Goal: Check status: Check status

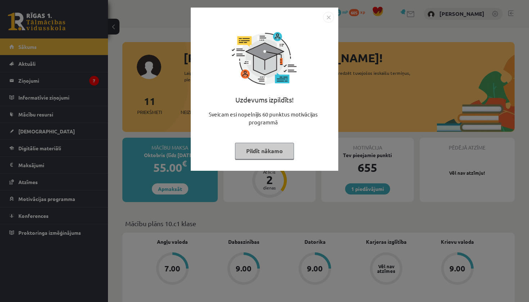
click at [326, 18] on img "Close" at bounding box center [328, 17] width 11 height 11
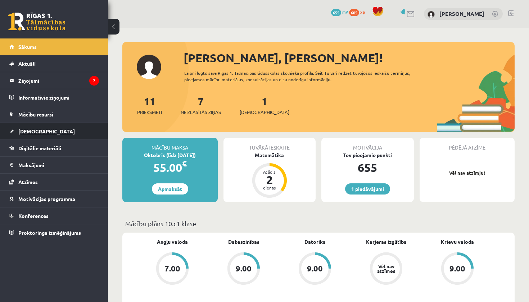
click at [23, 129] on span "[DEMOGRAPHIC_DATA]" at bounding box center [46, 131] width 57 height 6
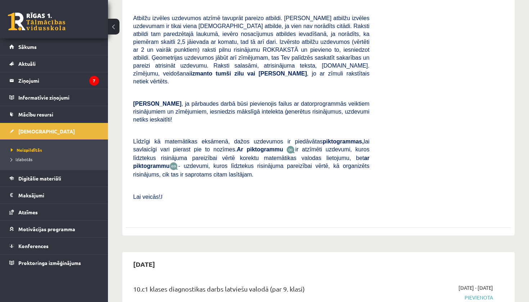
scroll to position [161, 0]
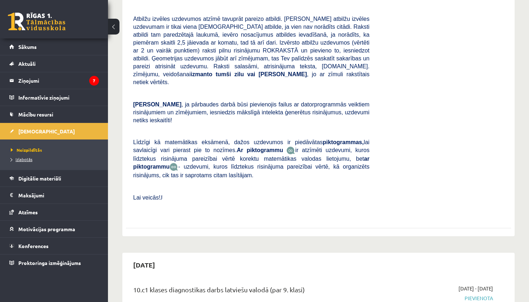
click at [30, 161] on span "Izlabotās" at bounding box center [22, 160] width 22 height 6
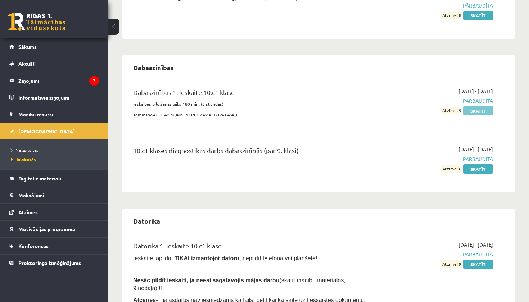
click at [473, 111] on link "Skatīt" at bounding box center [478, 110] width 30 height 9
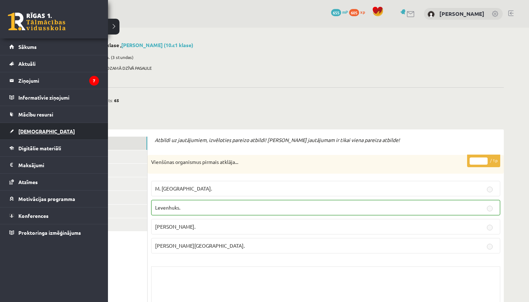
click at [36, 130] on span "[DEMOGRAPHIC_DATA]" at bounding box center [46, 131] width 57 height 6
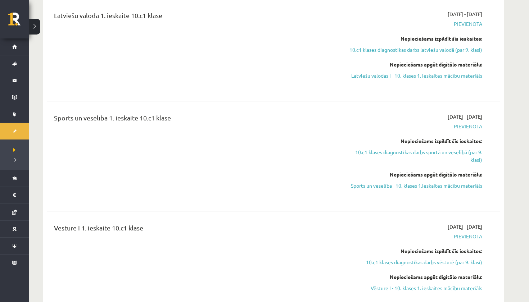
scroll to position [552, 0]
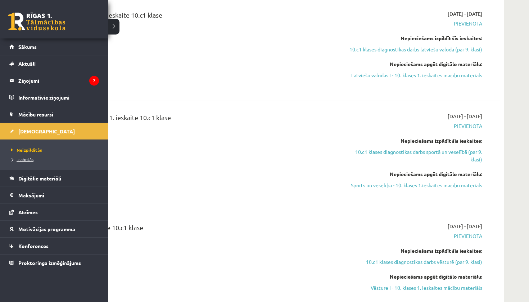
click at [27, 157] on span "Izlabotās" at bounding box center [21, 160] width 24 height 6
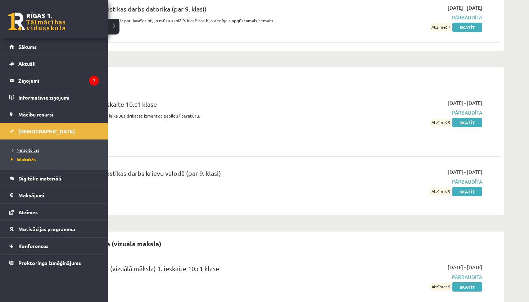
click at [28, 151] on span "Neizpildītās" at bounding box center [24, 150] width 30 height 6
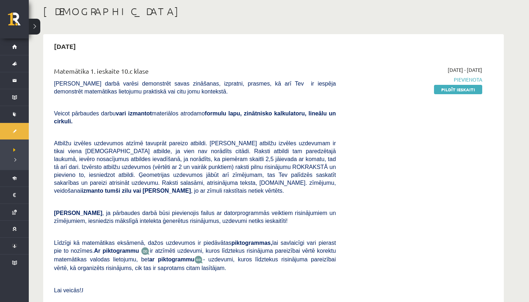
scroll to position [48, 0]
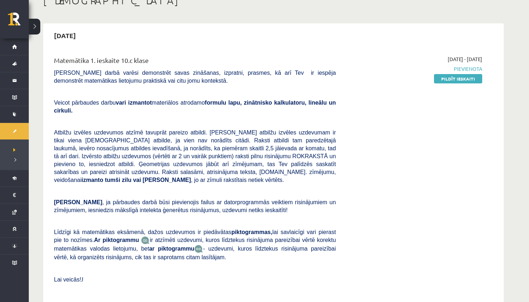
click at [446, 82] on div "[DATE] - [DATE] [GEOGRAPHIC_DATA] Pildīt ieskaiti" at bounding box center [414, 176] width 146 height 243
click at [446, 80] on link "Pildīt ieskaiti" at bounding box center [458, 78] width 48 height 9
